Goal: Communication & Community: Answer question/provide support

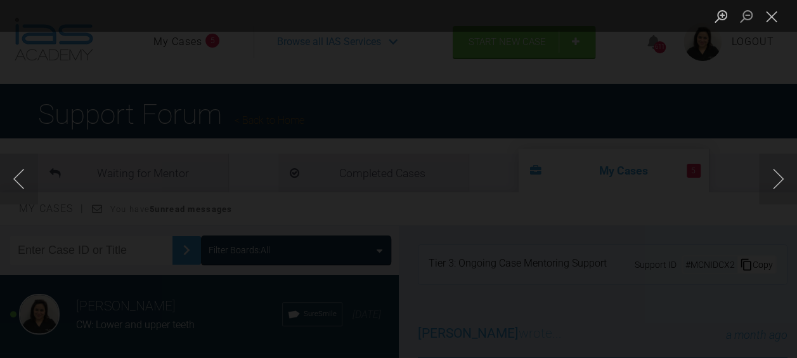
scroll to position [682, 0]
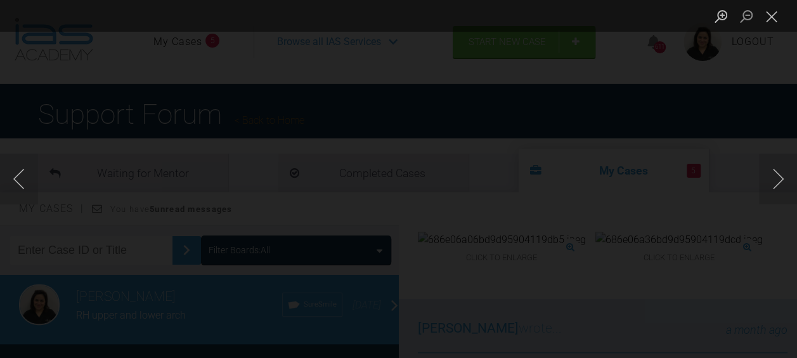
click at [777, 179] on button "Next image" at bounding box center [778, 179] width 38 height 51
click at [773, 185] on button "Next image" at bounding box center [778, 179] width 38 height 51
click at [19, 181] on button "Previous image" at bounding box center [19, 179] width 38 height 51
click at [23, 187] on button "Previous image" at bounding box center [19, 179] width 38 height 51
click at [14, 180] on button "Previous image" at bounding box center [19, 179] width 38 height 51
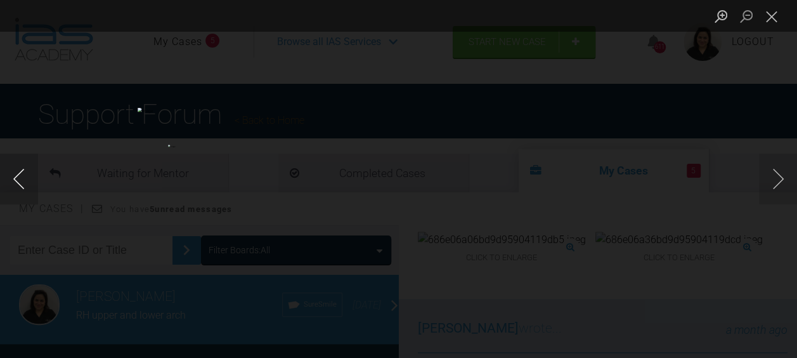
click at [14, 175] on button "Previous image" at bounding box center [19, 179] width 38 height 51
click at [773, 20] on button "Close lightbox" at bounding box center [771, 16] width 25 height 22
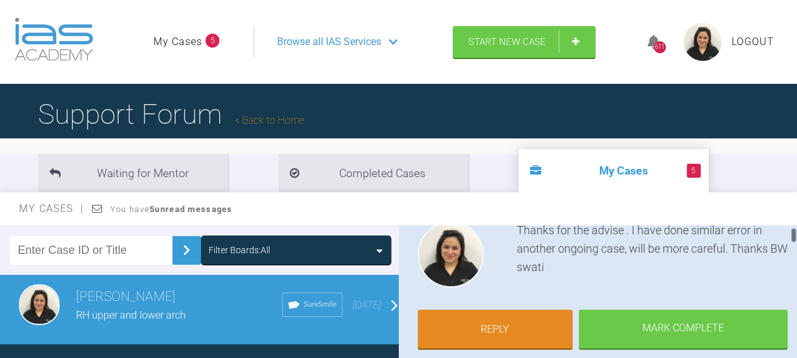
scroll to position [152, 0]
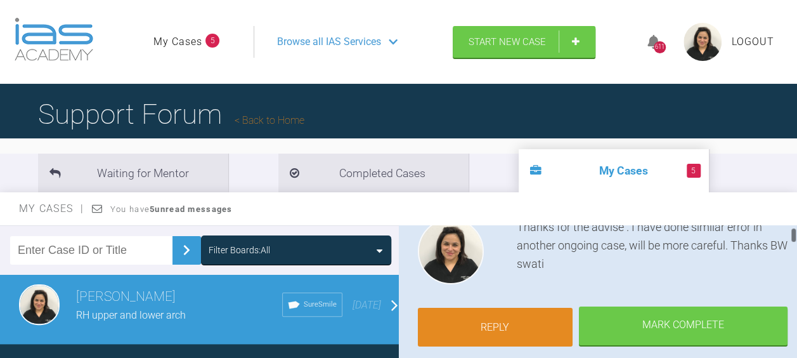
click at [501, 320] on link "Reply" at bounding box center [495, 327] width 155 height 39
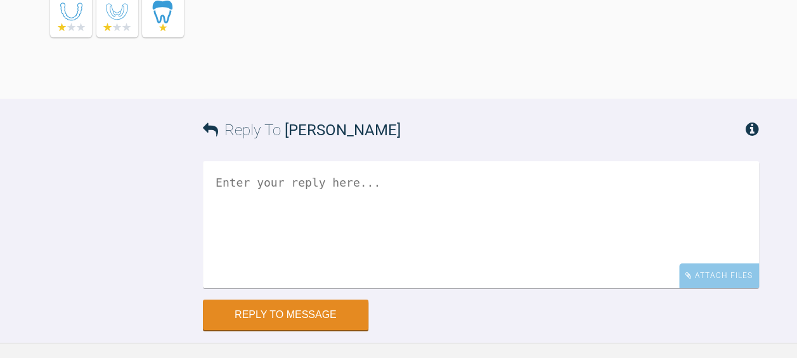
scroll to position [11513, 0]
